Goal: Browse casually: Explore the website without a specific task or goal

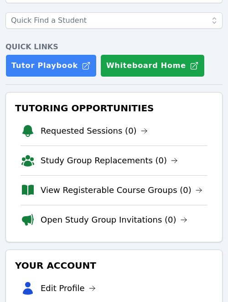
scroll to position [85, 0]
